Goal: Check status: Check status

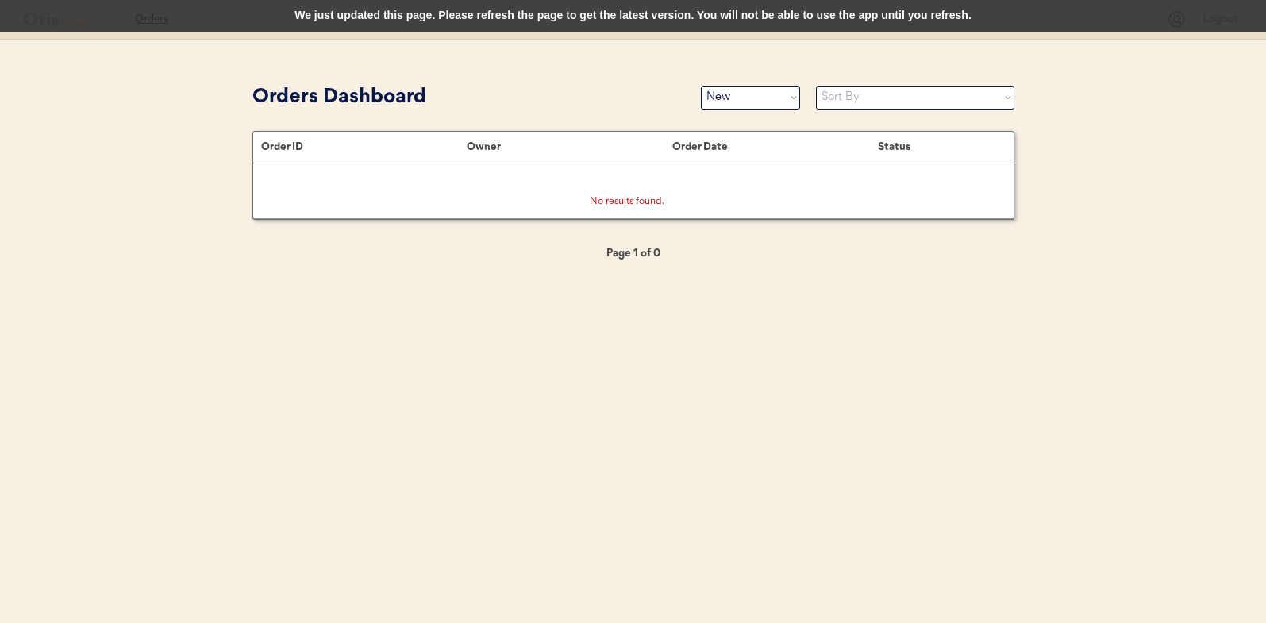
select select ""new""
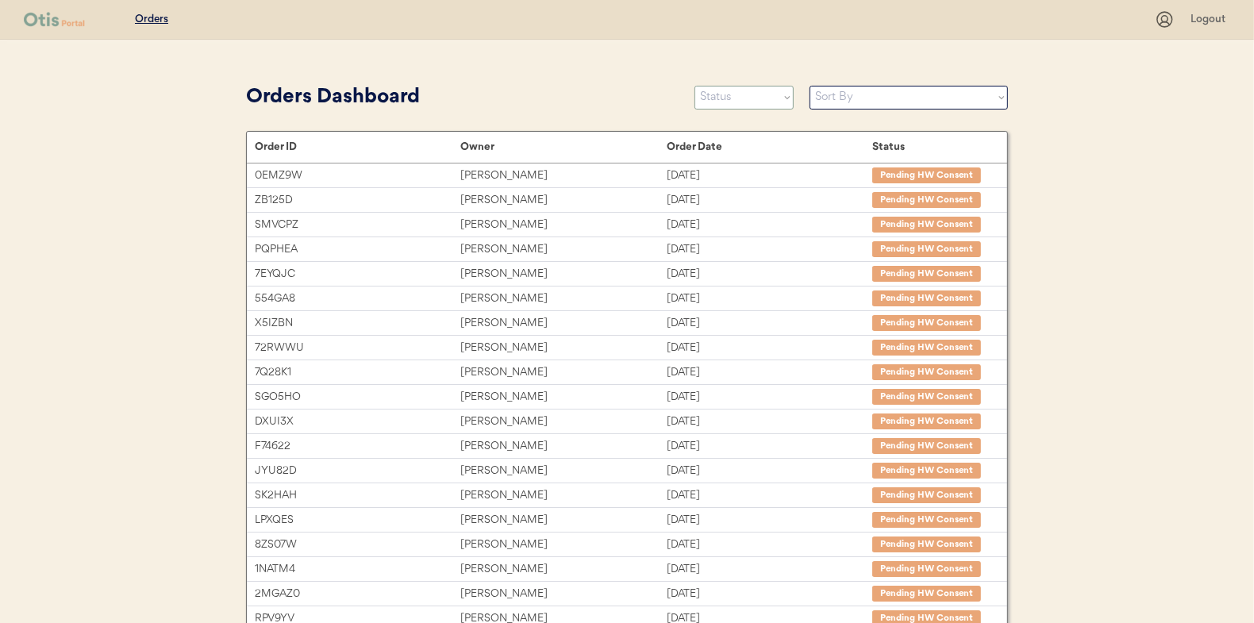
click at [767, 94] on select "Status On Hold New In Progress Complete Pending HW Consent Canceled" at bounding box center [743, 98] width 99 height 24
click at [694, 86] on select "Status On Hold New In Progress Complete Pending HW Consent Canceled" at bounding box center [743, 98] width 99 height 24
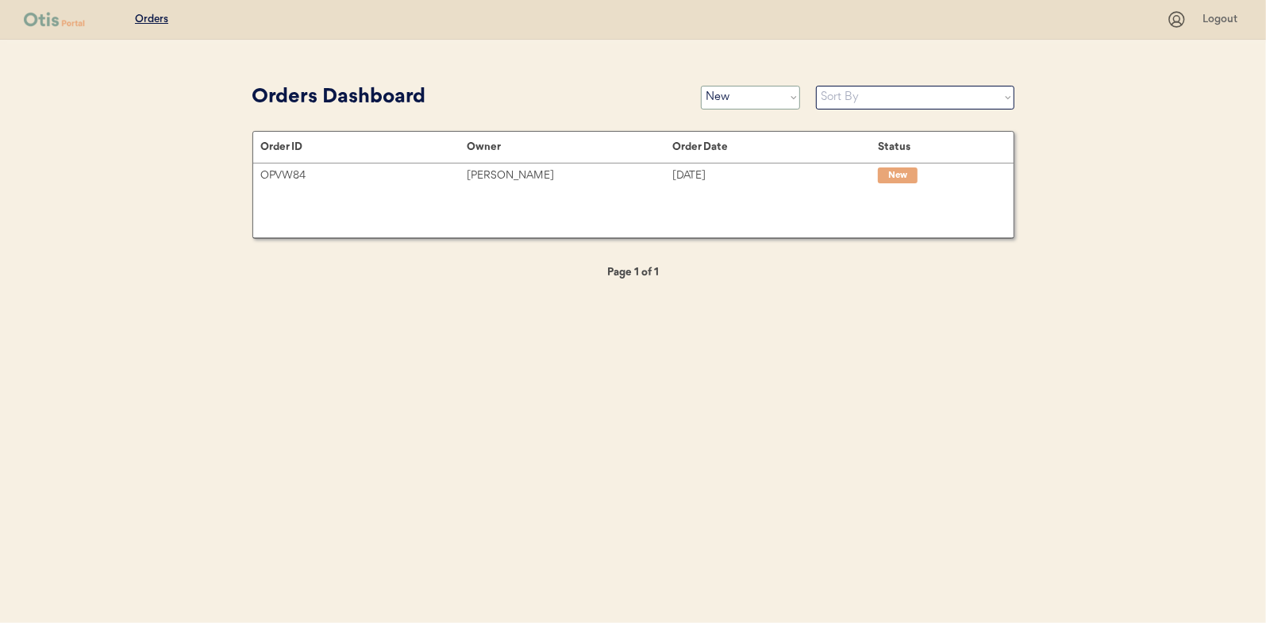
click at [714, 101] on select "Status On Hold New In Progress Complete Pending HW Consent Canceled" at bounding box center [750, 98] width 99 height 24
click at [701, 86] on select "Status On Hold New In Progress Complete Pending HW Consent Canceled" at bounding box center [750, 98] width 99 height 24
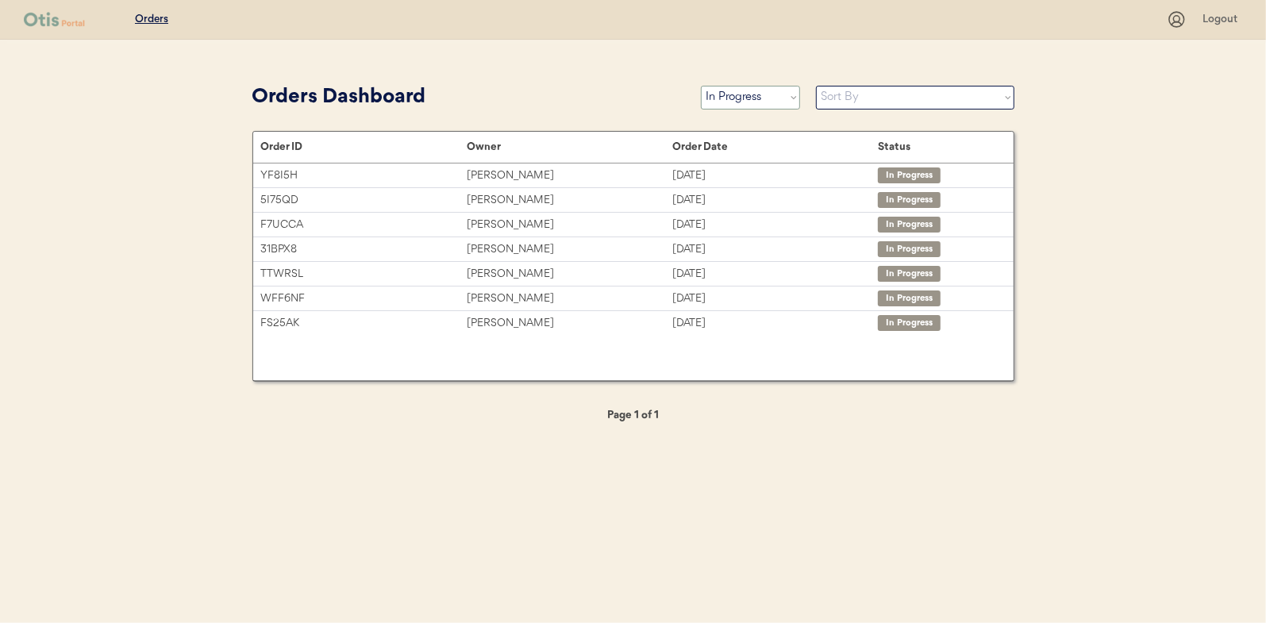
click at [740, 89] on select "Status On Hold New In Progress Complete Pending HW Consent Canceled" at bounding box center [750, 98] width 99 height 24
select select ""new""
click at [701, 86] on select "Status On Hold New In Progress Complete Pending HW Consent Canceled" at bounding box center [750, 98] width 99 height 24
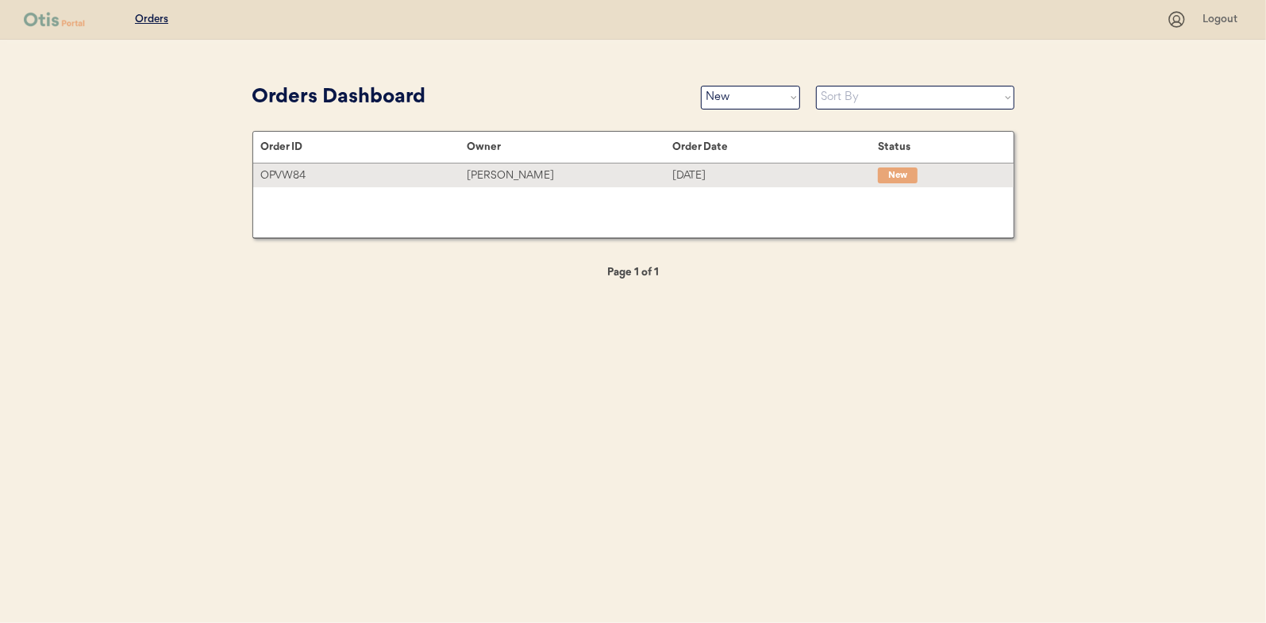
click at [662, 177] on div "[PERSON_NAME]" at bounding box center [570, 176] width 206 height 18
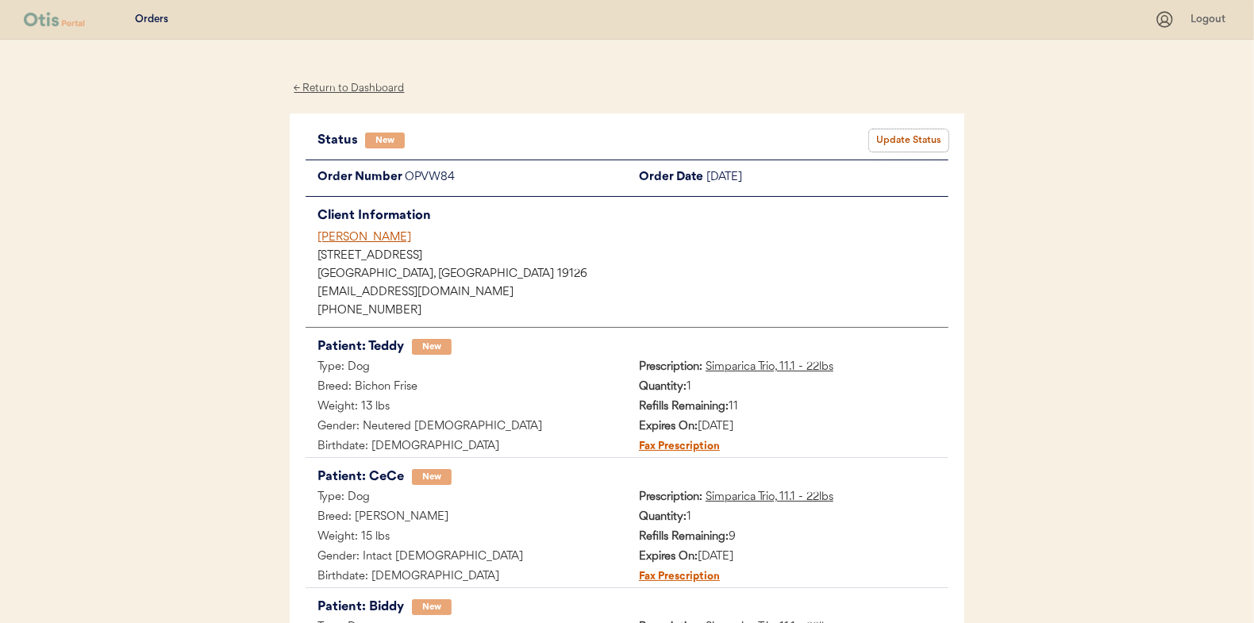
click at [931, 134] on button "Update Status" at bounding box center [908, 140] width 79 height 22
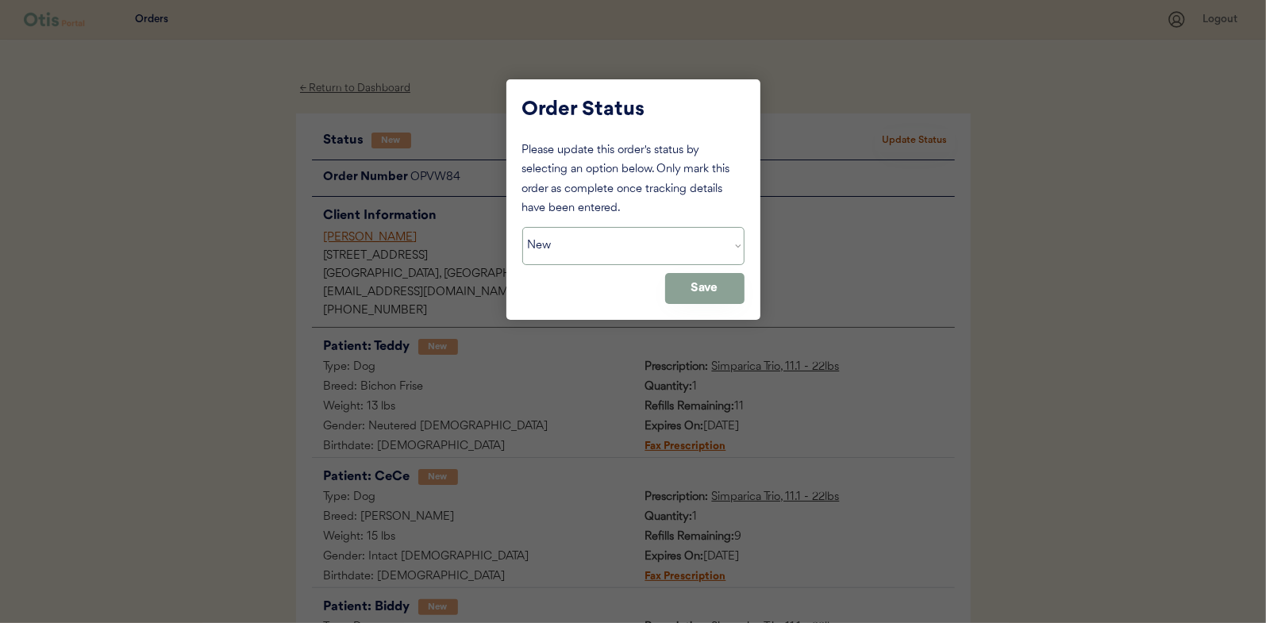
click at [609, 236] on select "Status On Hold New In Progress Complete Pending HW Consent Canceled" at bounding box center [633, 246] width 222 height 38
select select ""in_progress""
click at [522, 227] on select "Status On Hold New In Progress Complete Pending HW Consent Canceled" at bounding box center [633, 246] width 222 height 38
click at [705, 297] on button "Save" at bounding box center [704, 288] width 79 height 31
